Goal: Task Accomplishment & Management: Complete application form

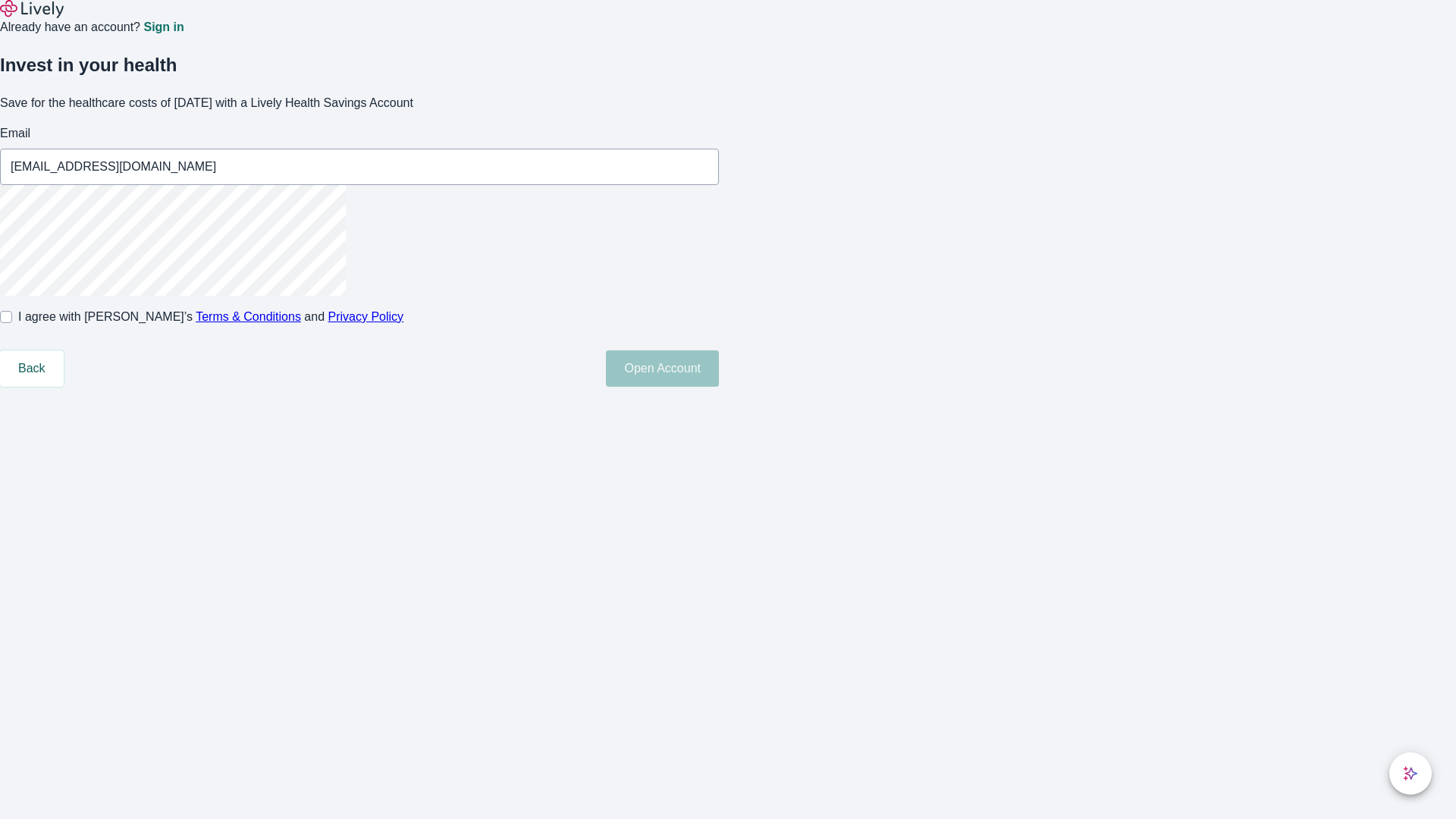
click at [12, 323] on input "I agree with Lively’s Terms & Conditions and Privacy Policy" at bounding box center [6, 317] width 12 height 12
checkbox input "true"
click at [719, 387] on button "Open Account" at bounding box center [662, 367] width 113 height 36
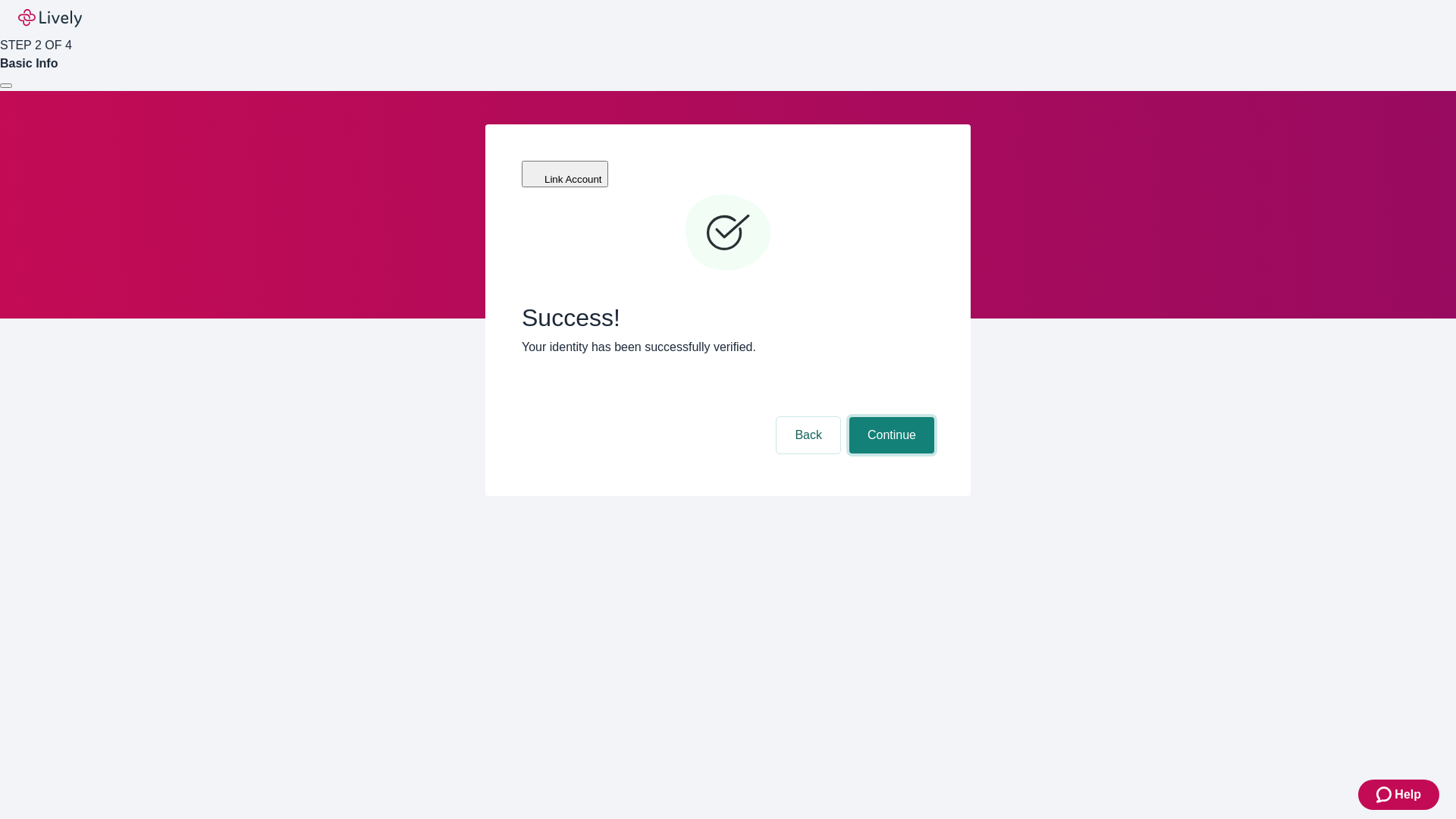
click at [889, 417] on button "Continue" at bounding box center [892, 435] width 85 height 36
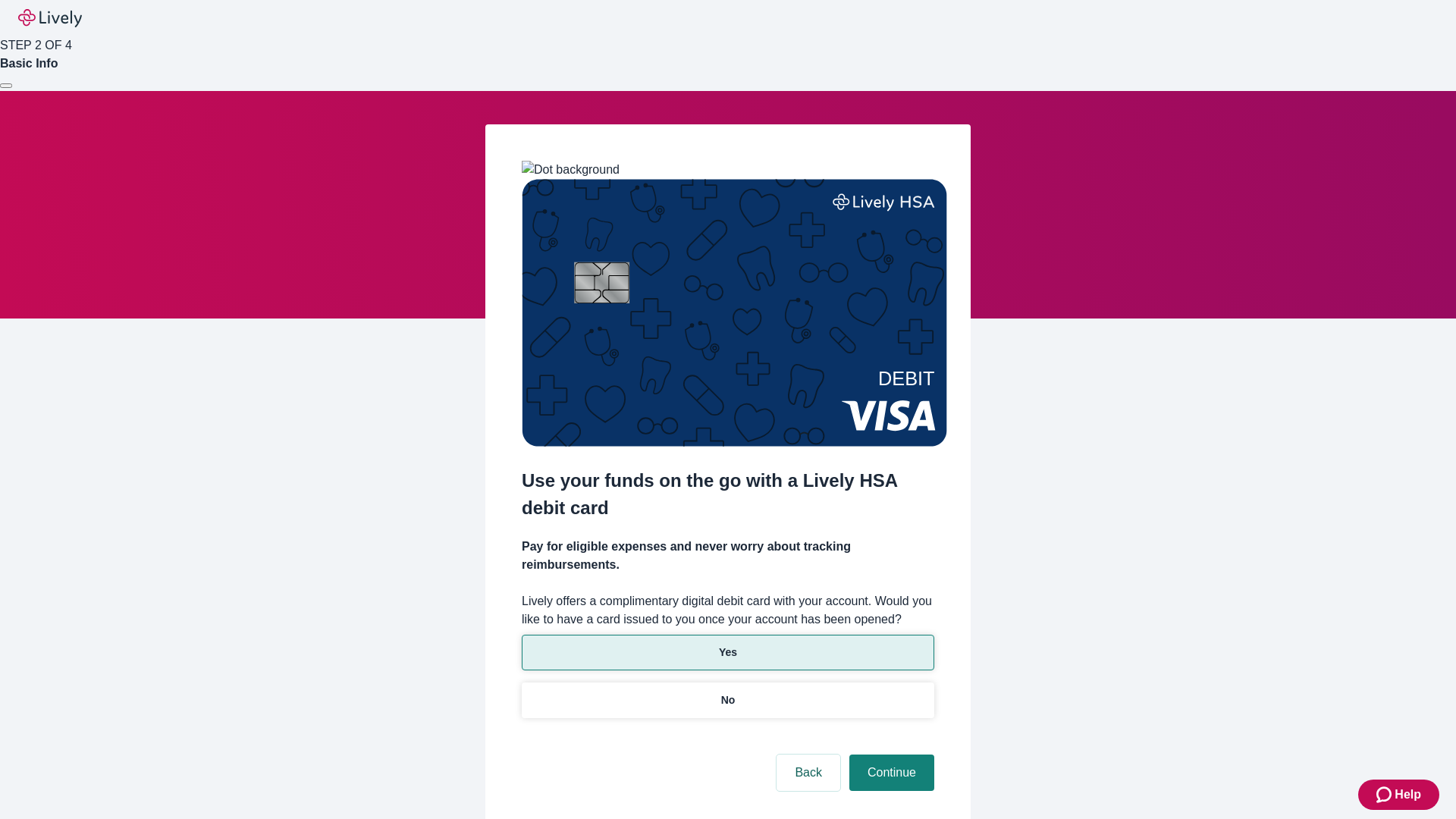
click at [727, 645] on p "Yes" at bounding box center [728, 653] width 19 height 16
click at [889, 754] on button "Continue" at bounding box center [892, 772] width 85 height 36
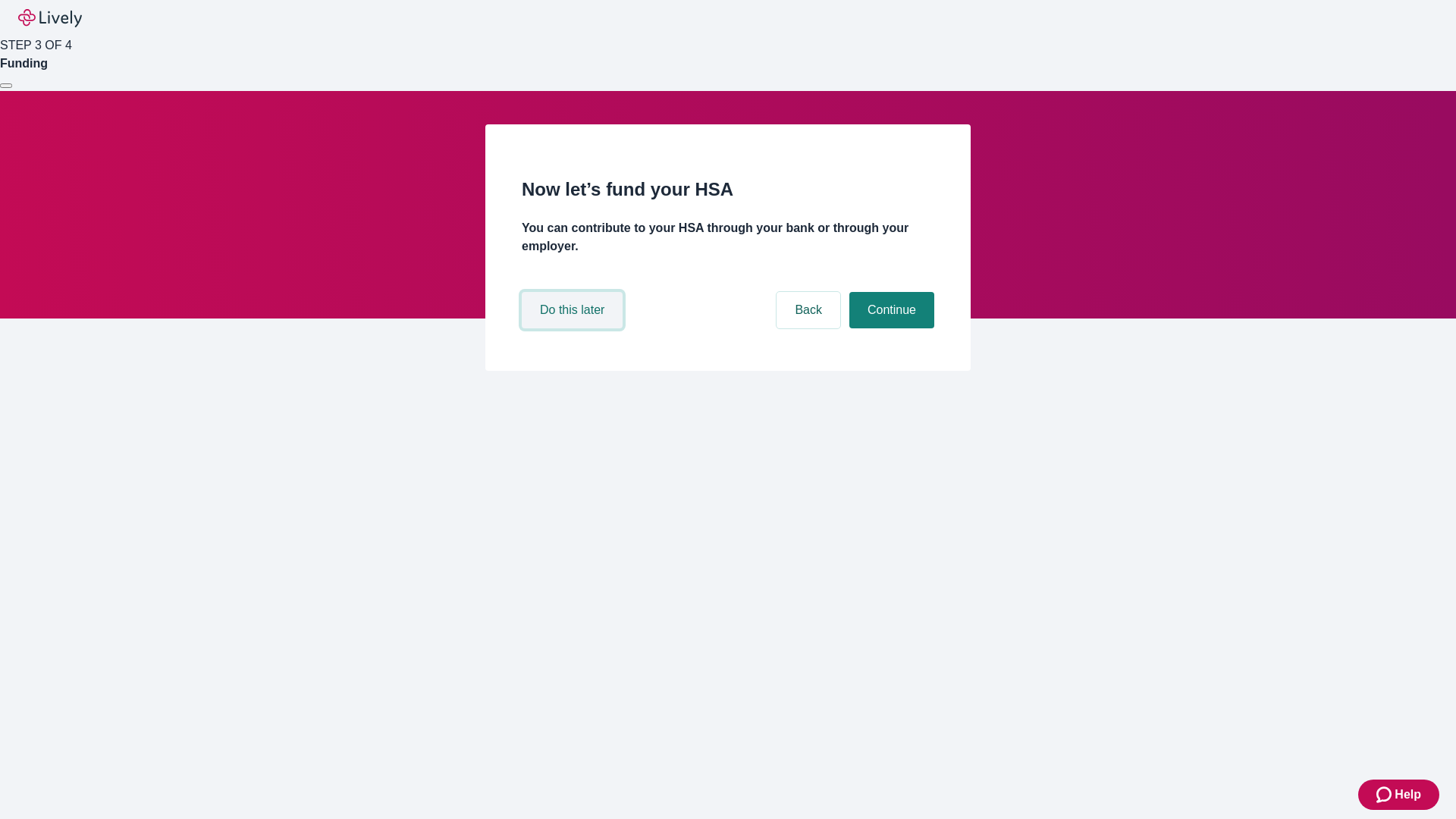
click at [574, 328] on button "Do this later" at bounding box center [572, 310] width 101 height 36
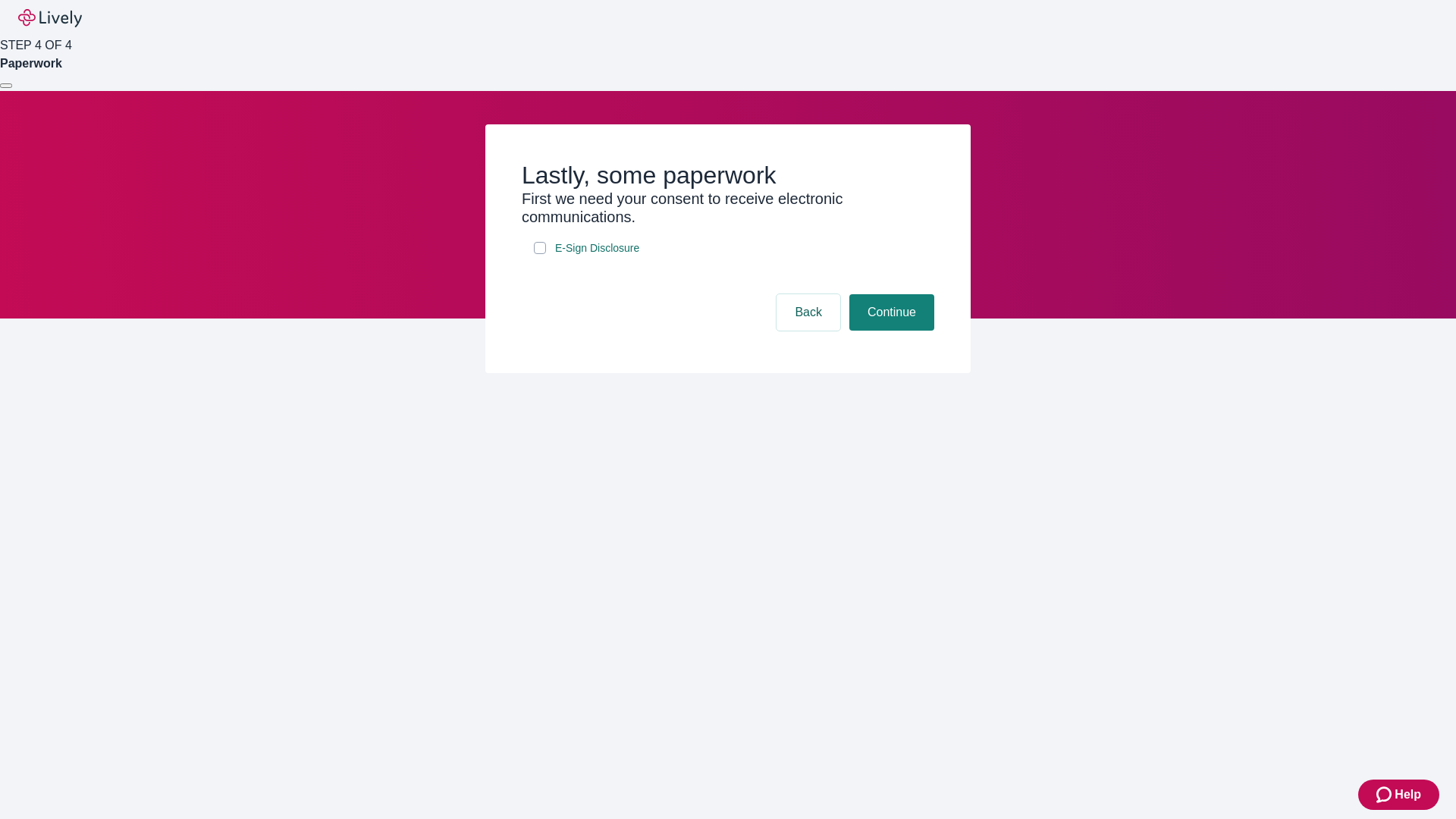
click at [539, 254] on input "E-Sign Disclosure" at bounding box center [540, 248] width 12 height 12
checkbox input "true"
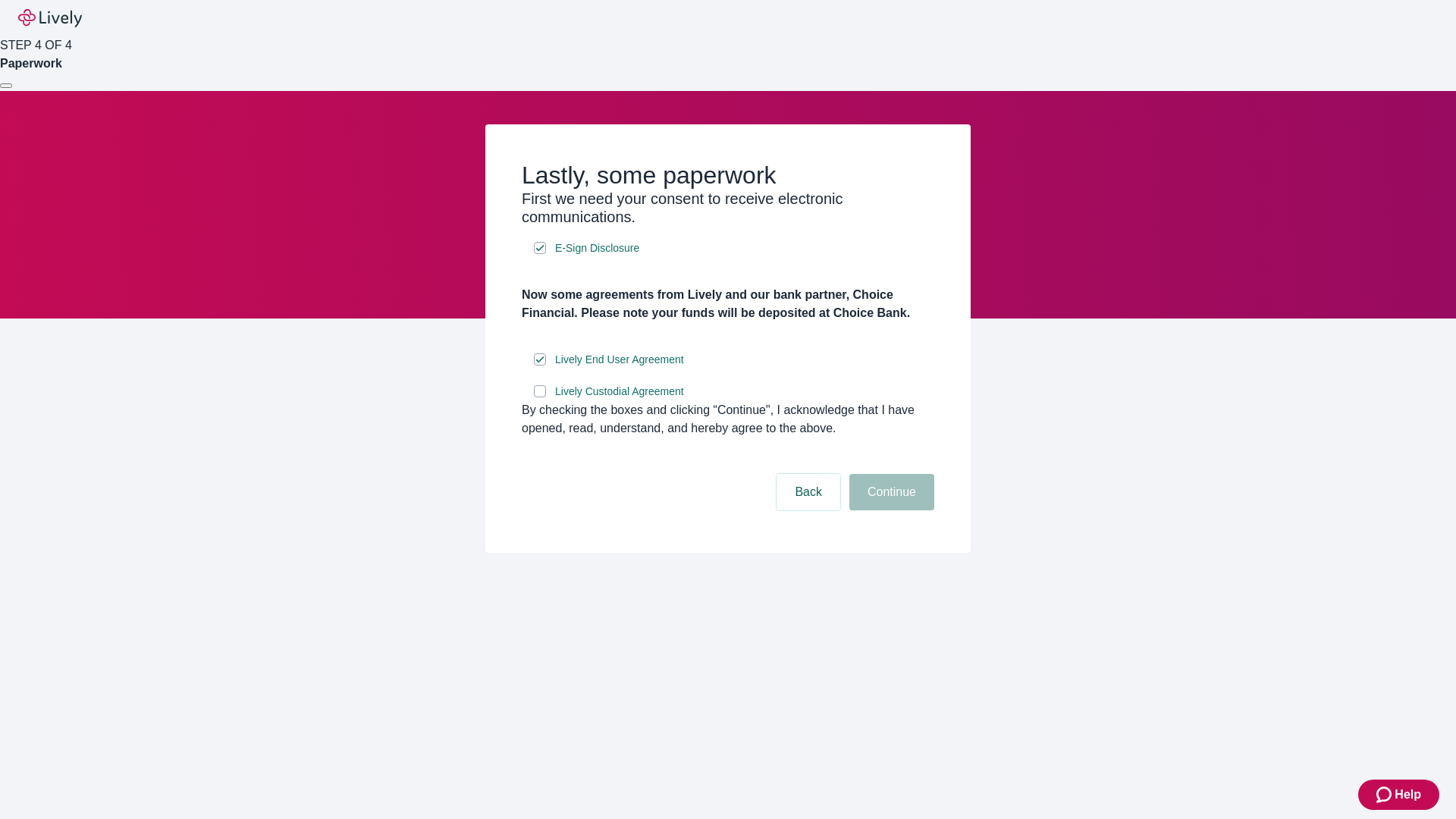
click at [539, 398] on input "Lively Custodial Agreement" at bounding box center [540, 391] width 12 height 12
checkbox input "true"
click at [889, 510] on button "Continue" at bounding box center [892, 491] width 85 height 36
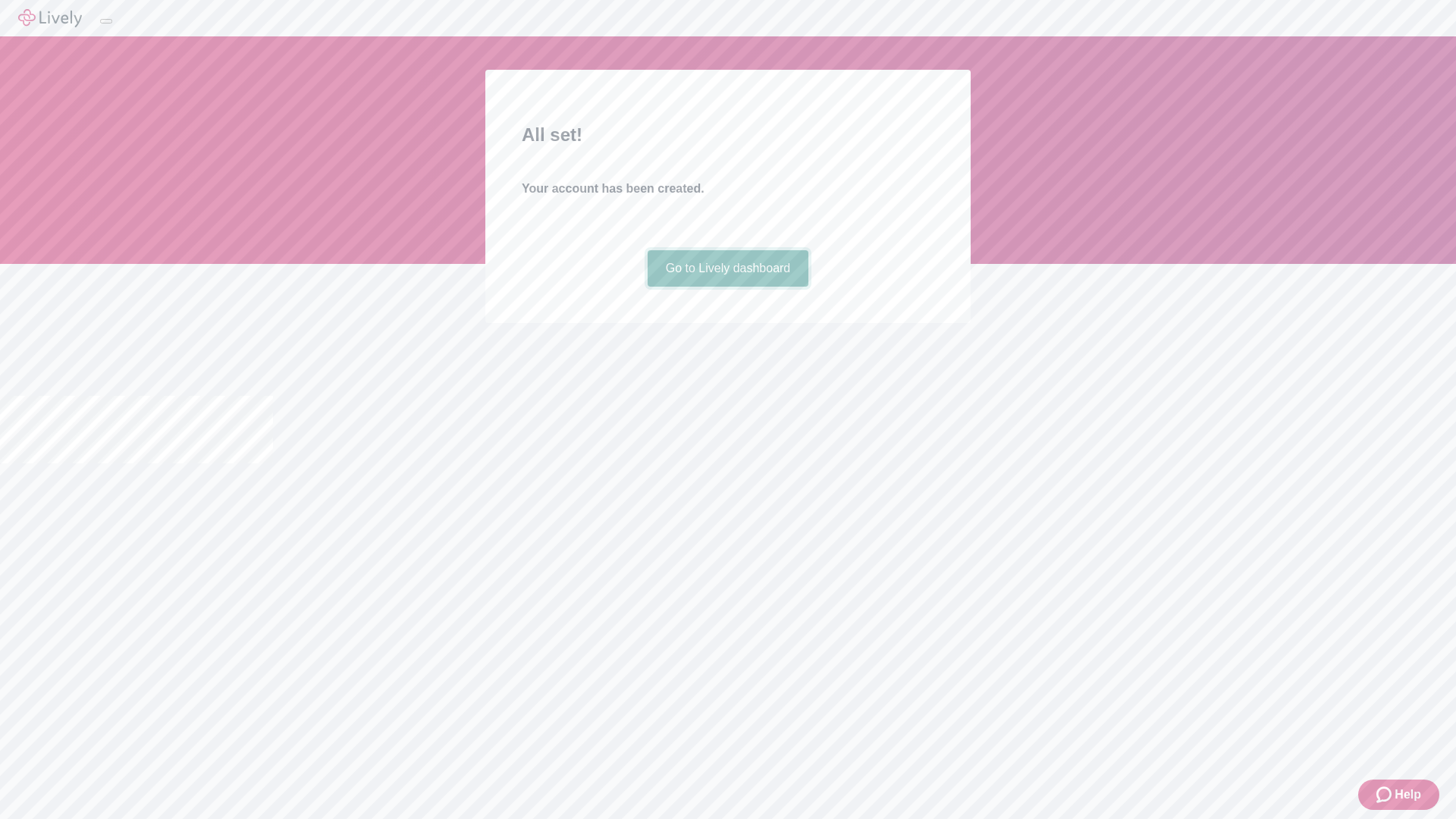
click at [727, 287] on link "Go to Lively dashboard" at bounding box center [728, 267] width 161 height 36
